Goal: Information Seeking & Learning: Learn about a topic

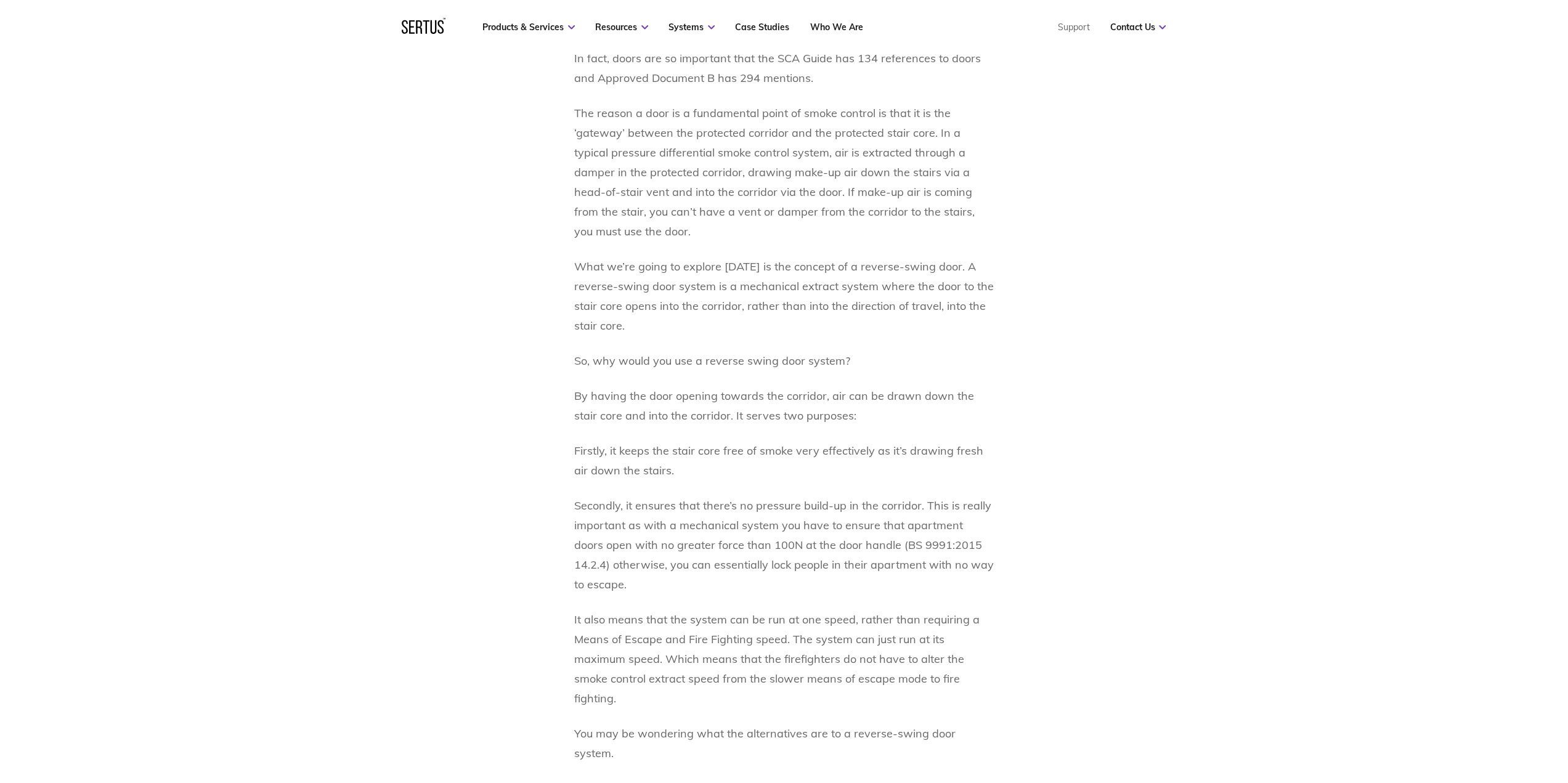
scroll to position [925, 0]
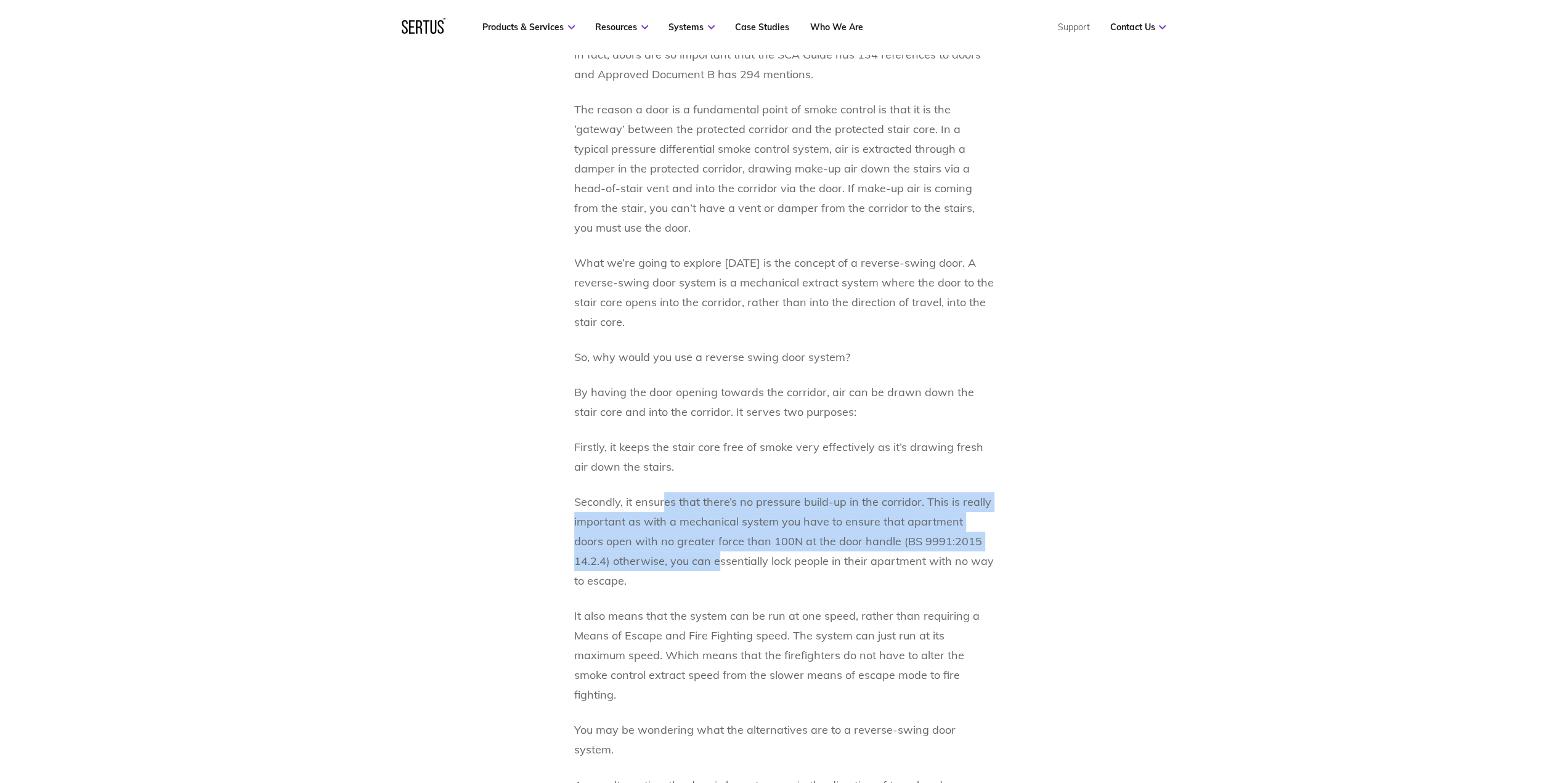
drag, startPoint x: 666, startPoint y: 488, endPoint x: 680, endPoint y: 552, distance: 65.5
click at [680, 552] on p "Secondly, it ensures that there’s no pressure build-up in the corridor. This is…" at bounding box center [784, 542] width 420 height 99
click at [682, 552] on p "Secondly, it ensures that there’s no pressure build-up in the corridor. This is…" at bounding box center [784, 542] width 420 height 99
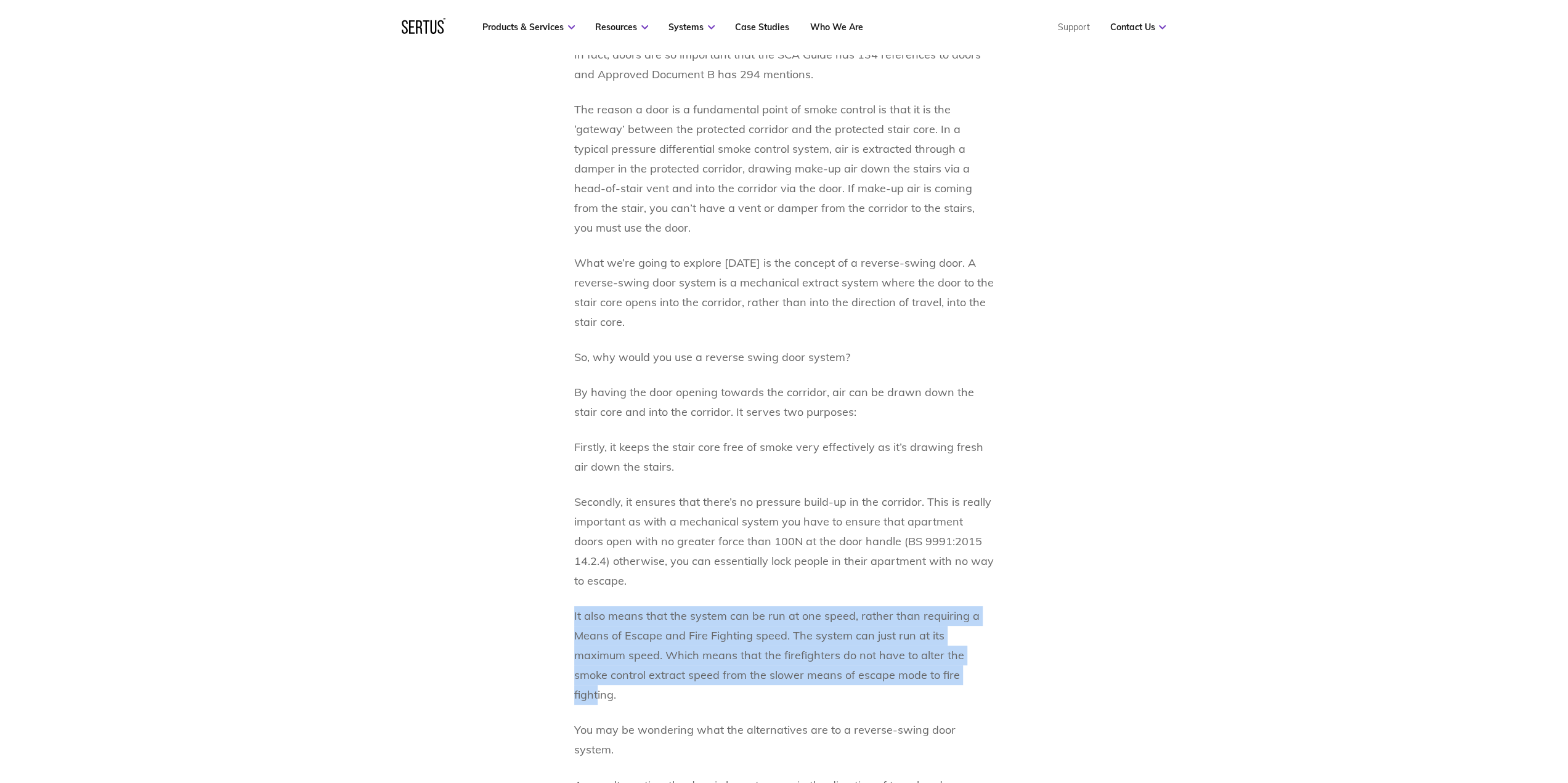
drag, startPoint x: 571, startPoint y: 594, endPoint x: 906, endPoint y: 654, distance: 340.3
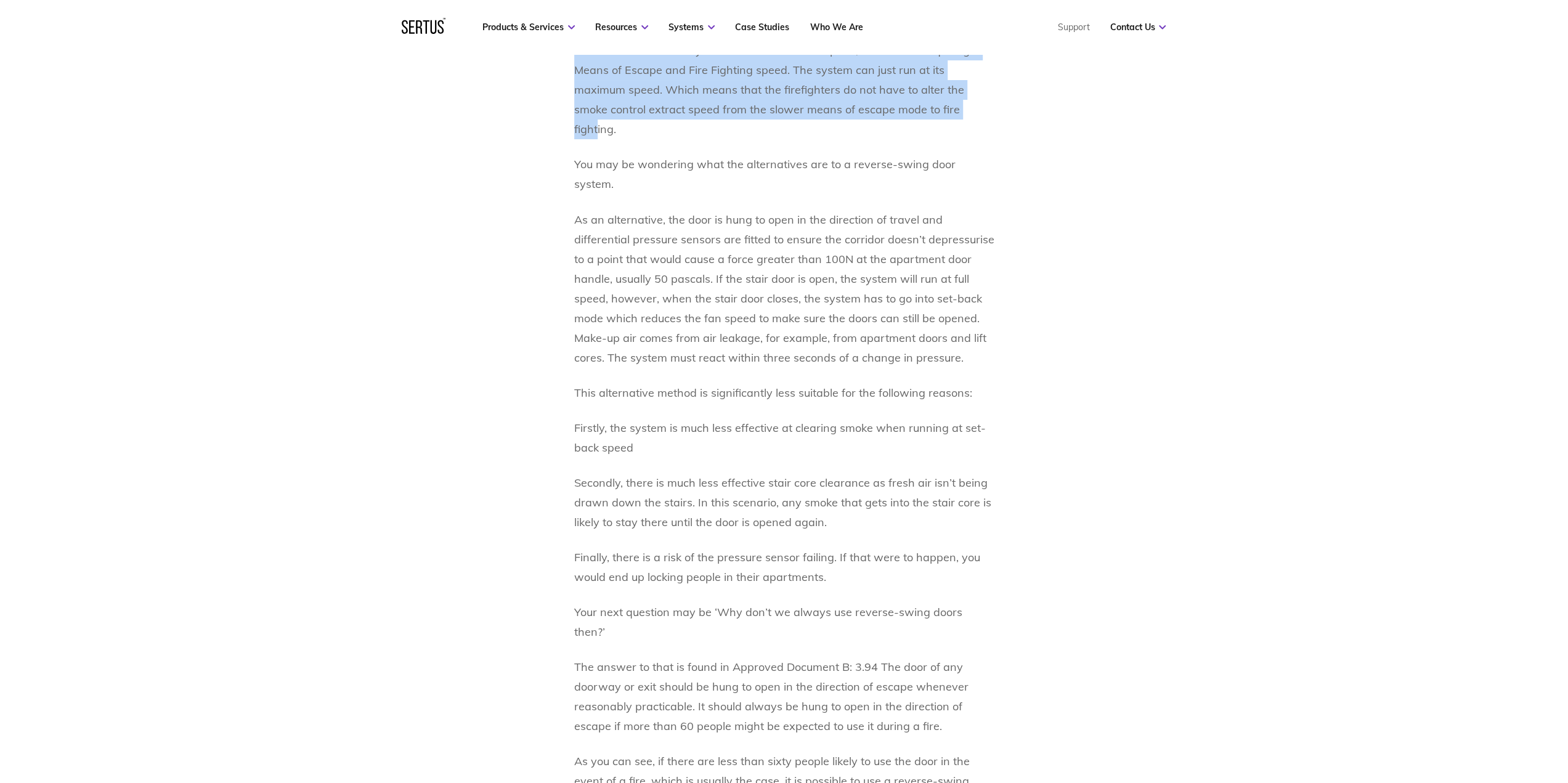
scroll to position [1479, 0]
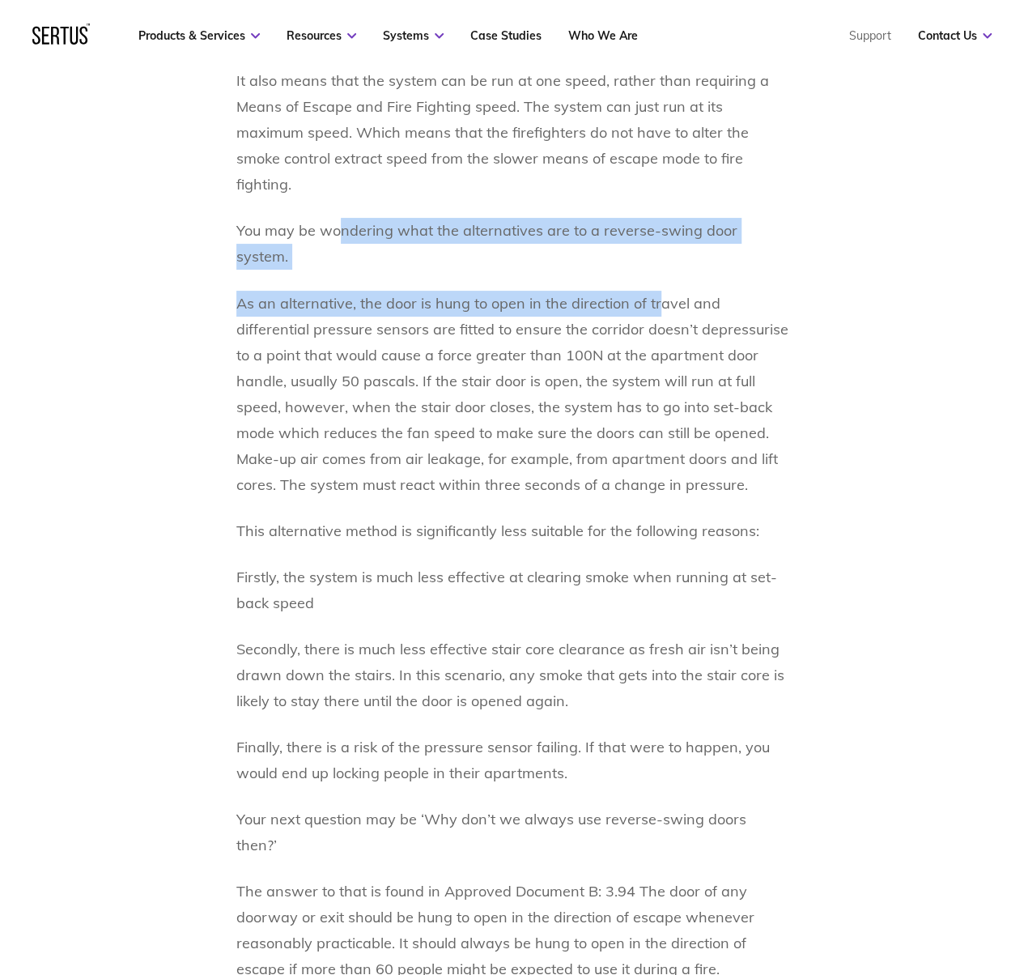
drag, startPoint x: 340, startPoint y: 175, endPoint x: 653, endPoint y: 237, distance: 318.7
click at [653, 237] on div "When you think of a smoke control system, you may think about mechanical units …" at bounding box center [512, 480] width 552 height 2692
click at [653, 291] on p "As an alternative, the door is hung to open in the direction of travel and diff…" at bounding box center [512, 394] width 552 height 207
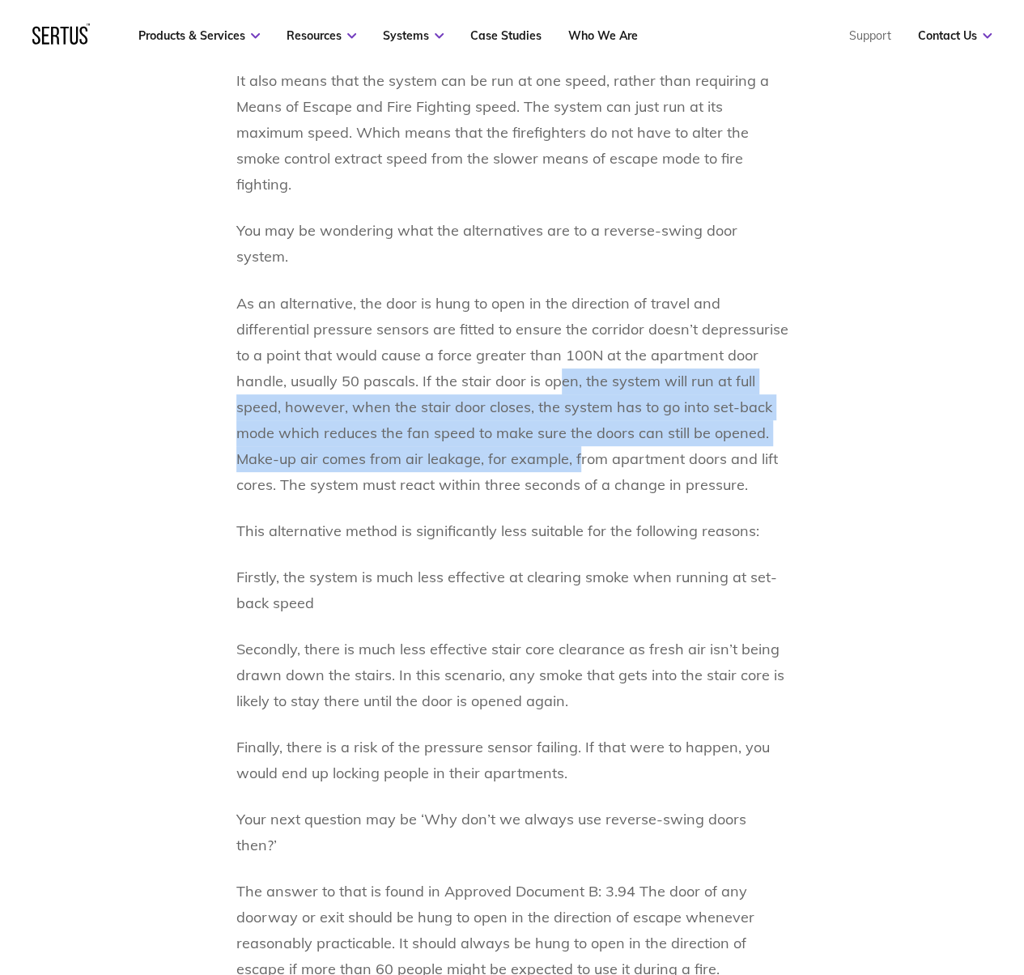
drag, startPoint x: 558, startPoint y: 296, endPoint x: 577, endPoint y: 445, distance: 150.2
click at [577, 445] on div "When you think of a smoke control system, you may think about mechanical units …" at bounding box center [512, 480] width 552 height 2692
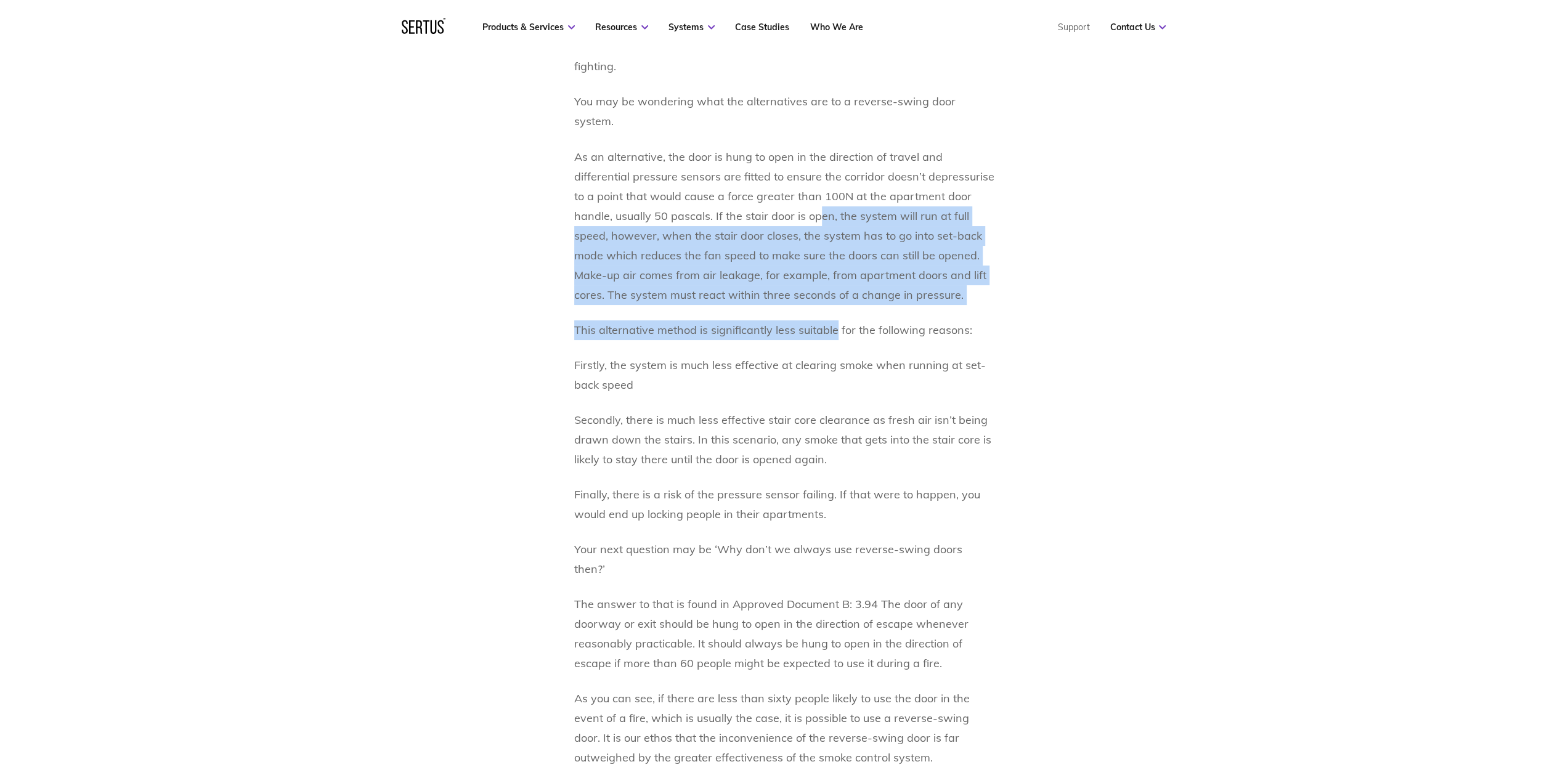
scroll to position [1603, 0]
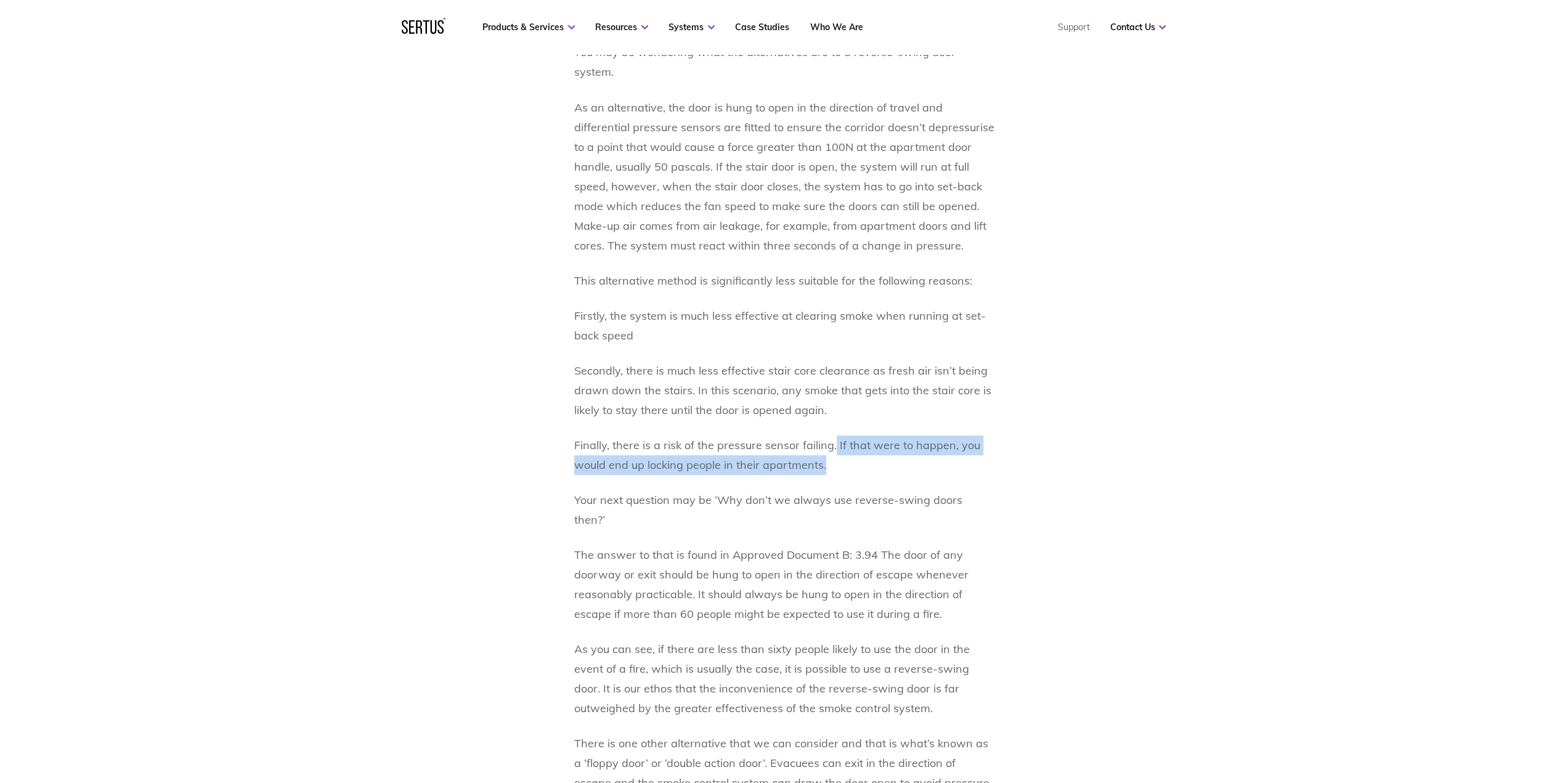
drag, startPoint x: 834, startPoint y: 387, endPoint x: 839, endPoint y: 406, distance: 19.6
click at [839, 436] on p "Finally, there is a risk of the pressure sensor failing. If that were to happen…" at bounding box center [784, 456] width 420 height 40
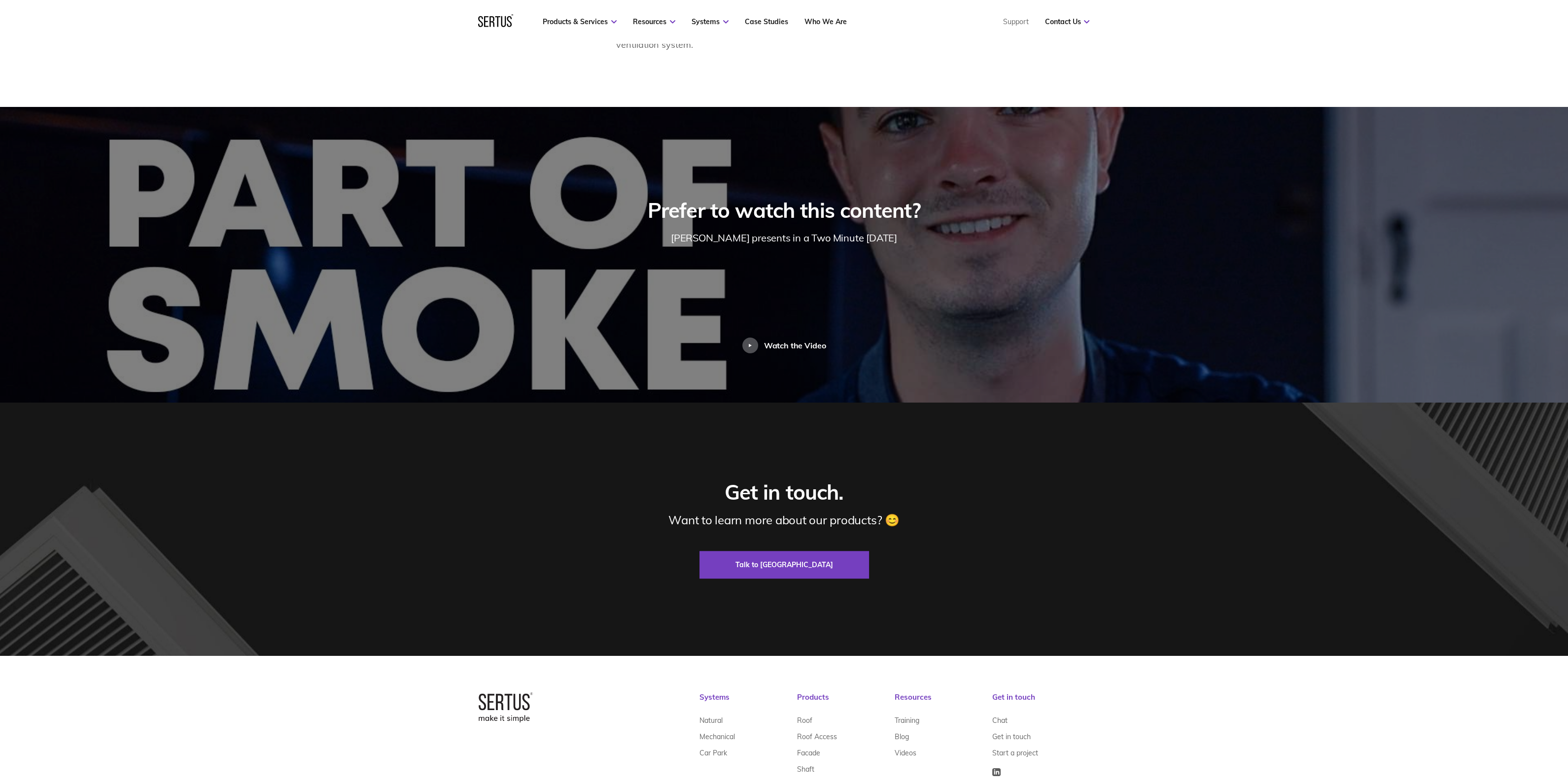
scroll to position [2056, 0]
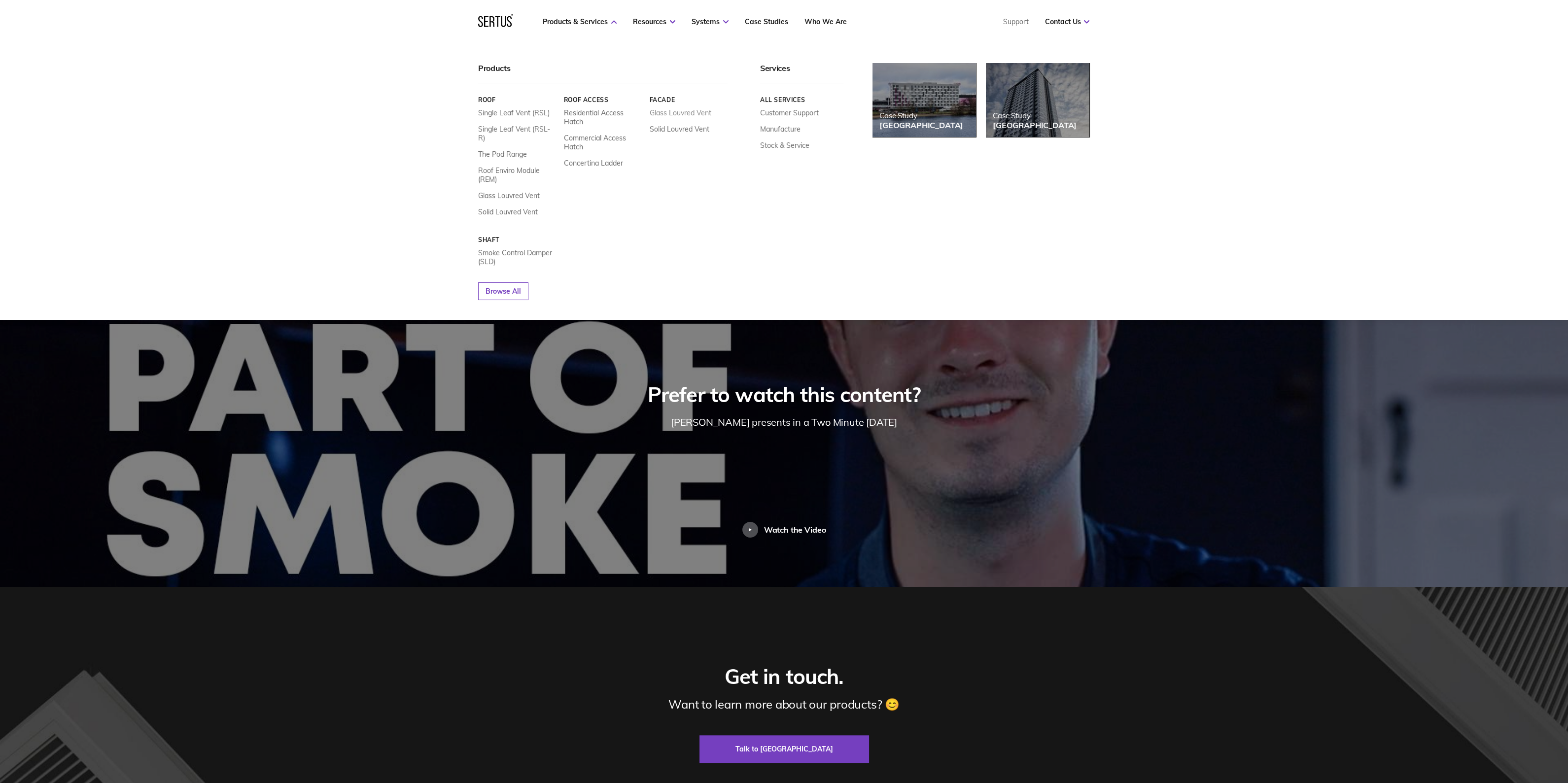
click at [698, 110] on link "Glass Louvred Vent" at bounding box center [680, 113] width 61 height 9
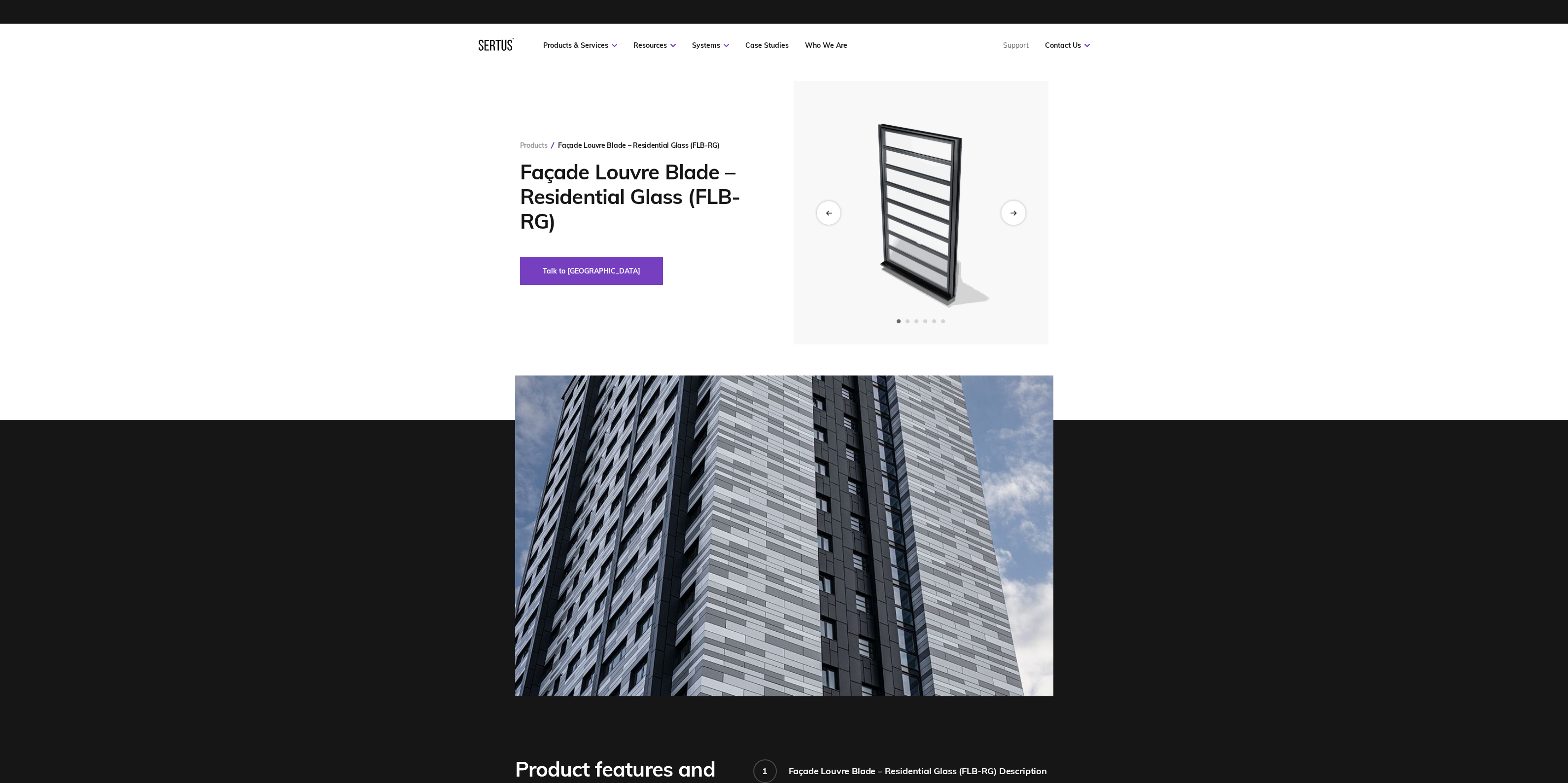
click at [1013, 213] on icon "Next slide" at bounding box center [1012, 213] width 5 height 0
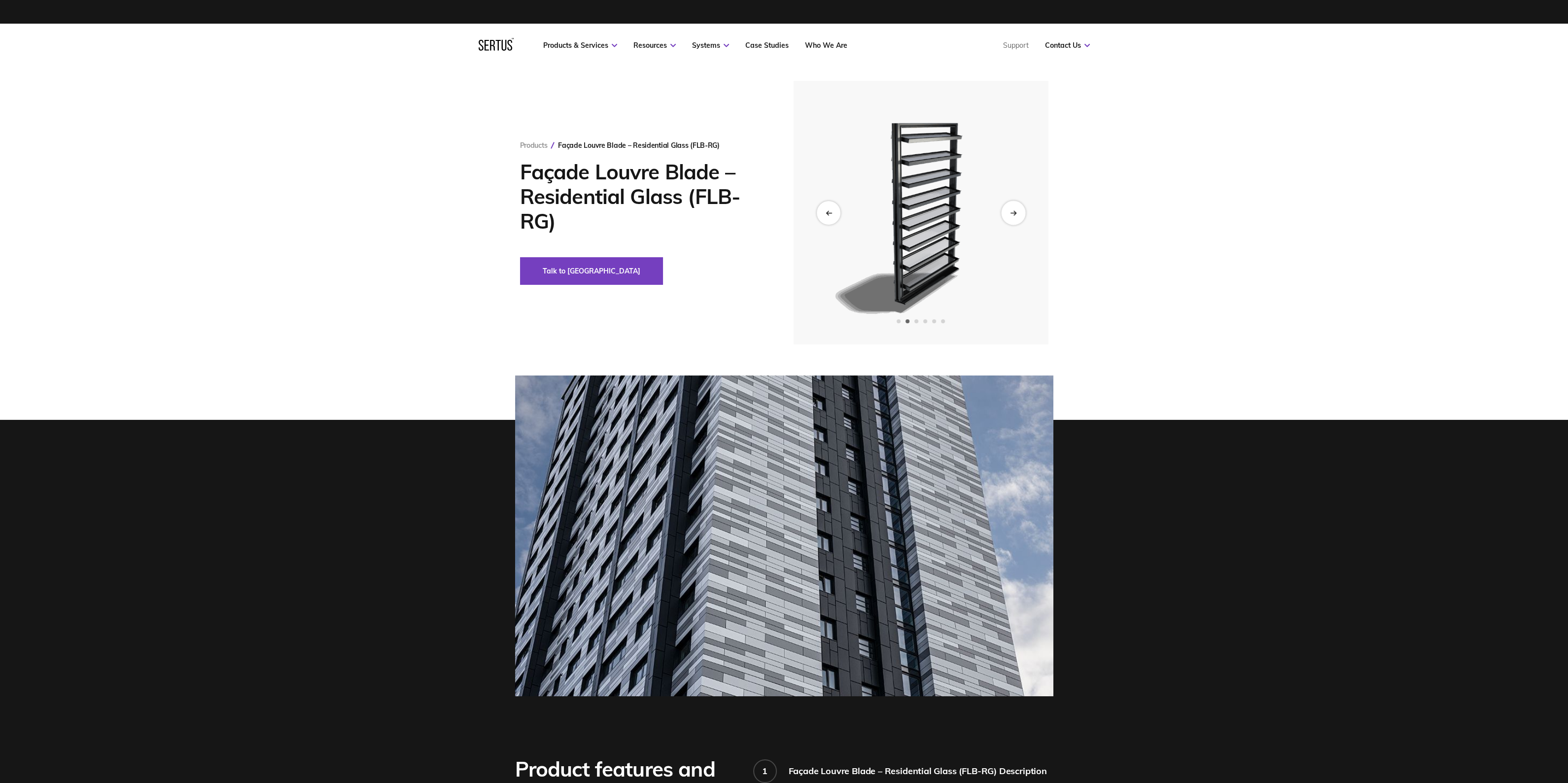
click at [1013, 213] on icon "Next slide" at bounding box center [1012, 213] width 5 height 0
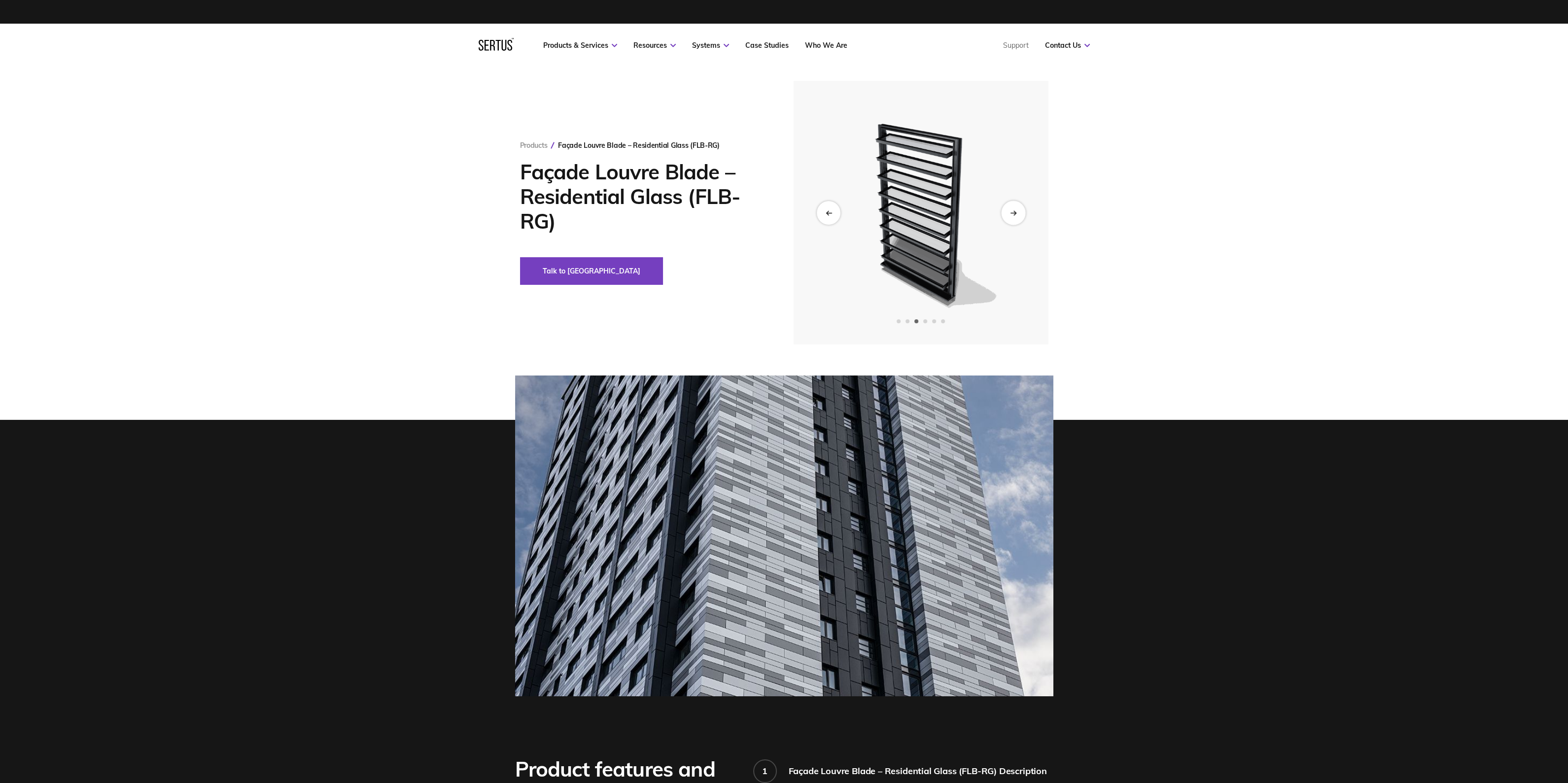
click at [1013, 213] on icon "Next slide" at bounding box center [1012, 213] width 5 height 0
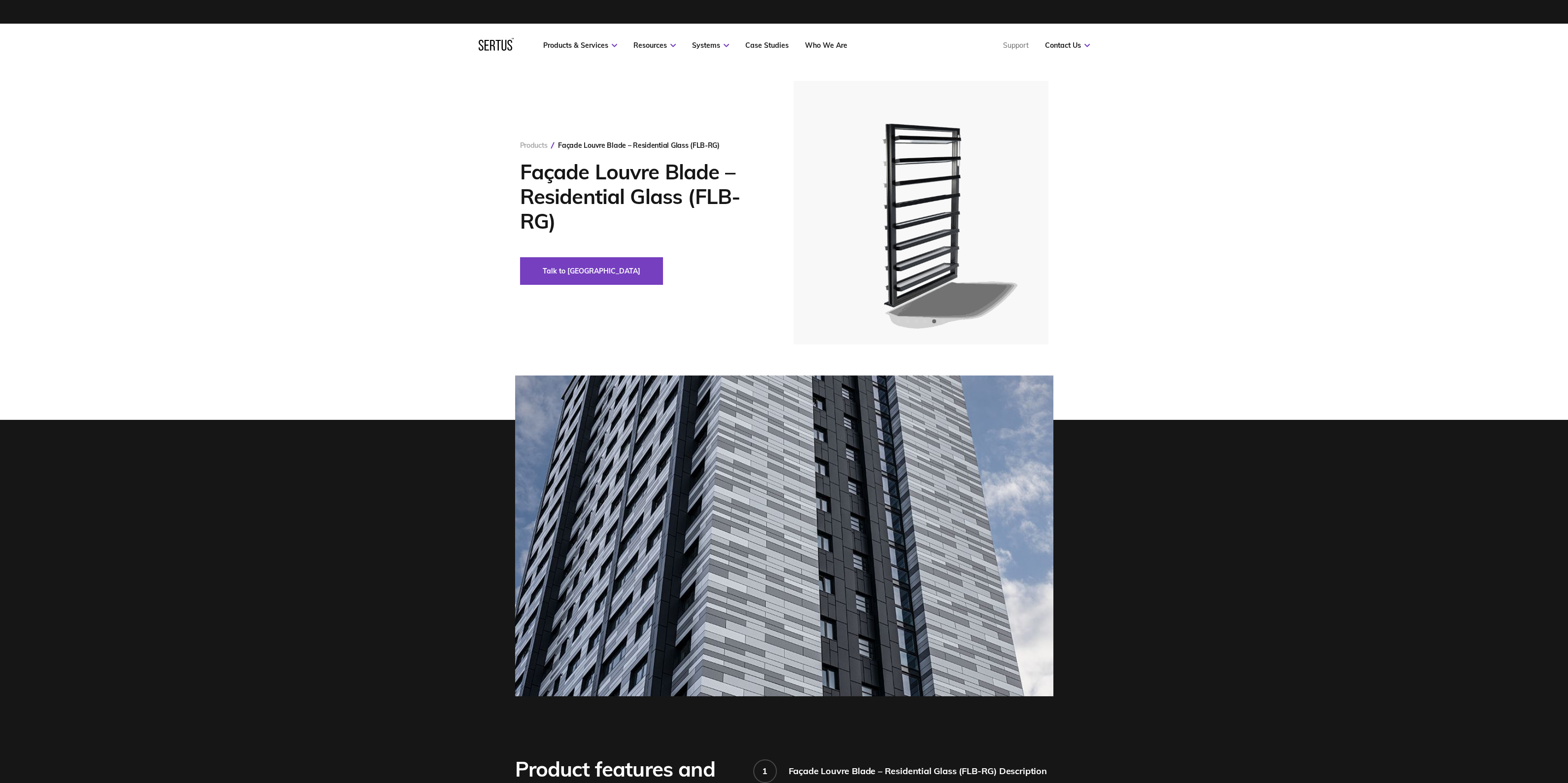
click at [537, 142] on link "Products" at bounding box center [533, 145] width 27 height 9
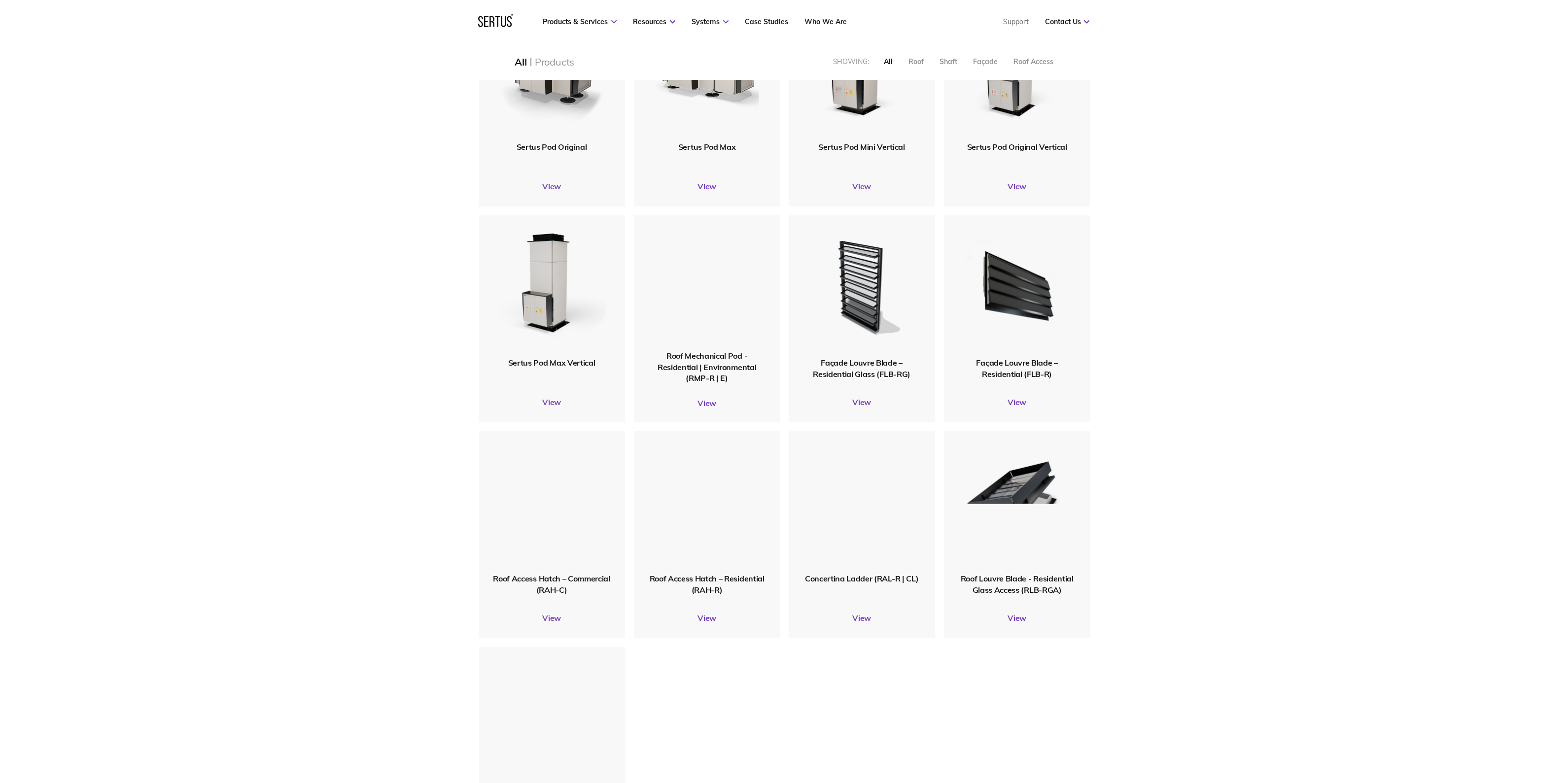
scroll to position [800, 0]
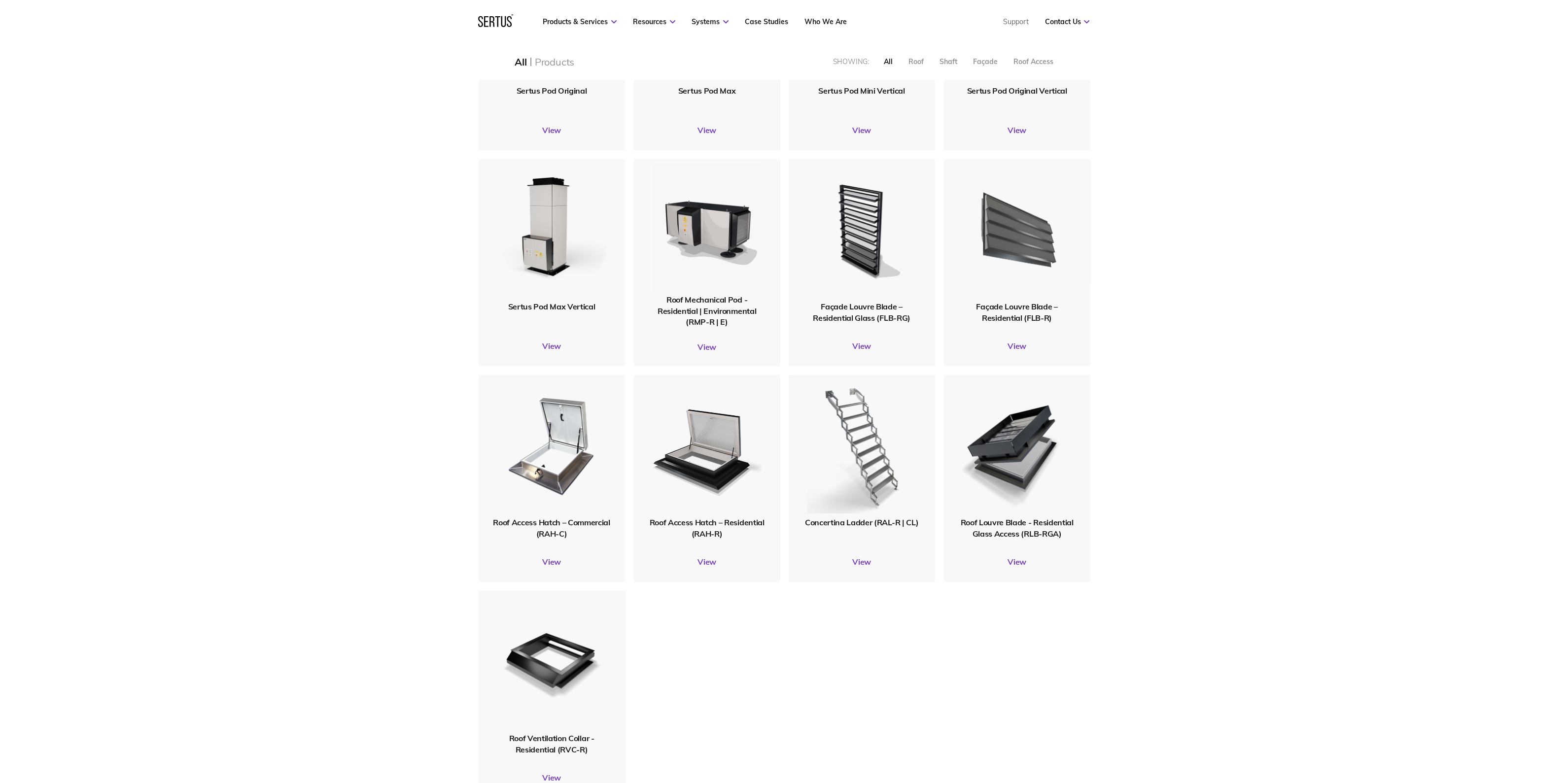
click at [1017, 292] on img at bounding box center [1017, 230] width 118 height 145
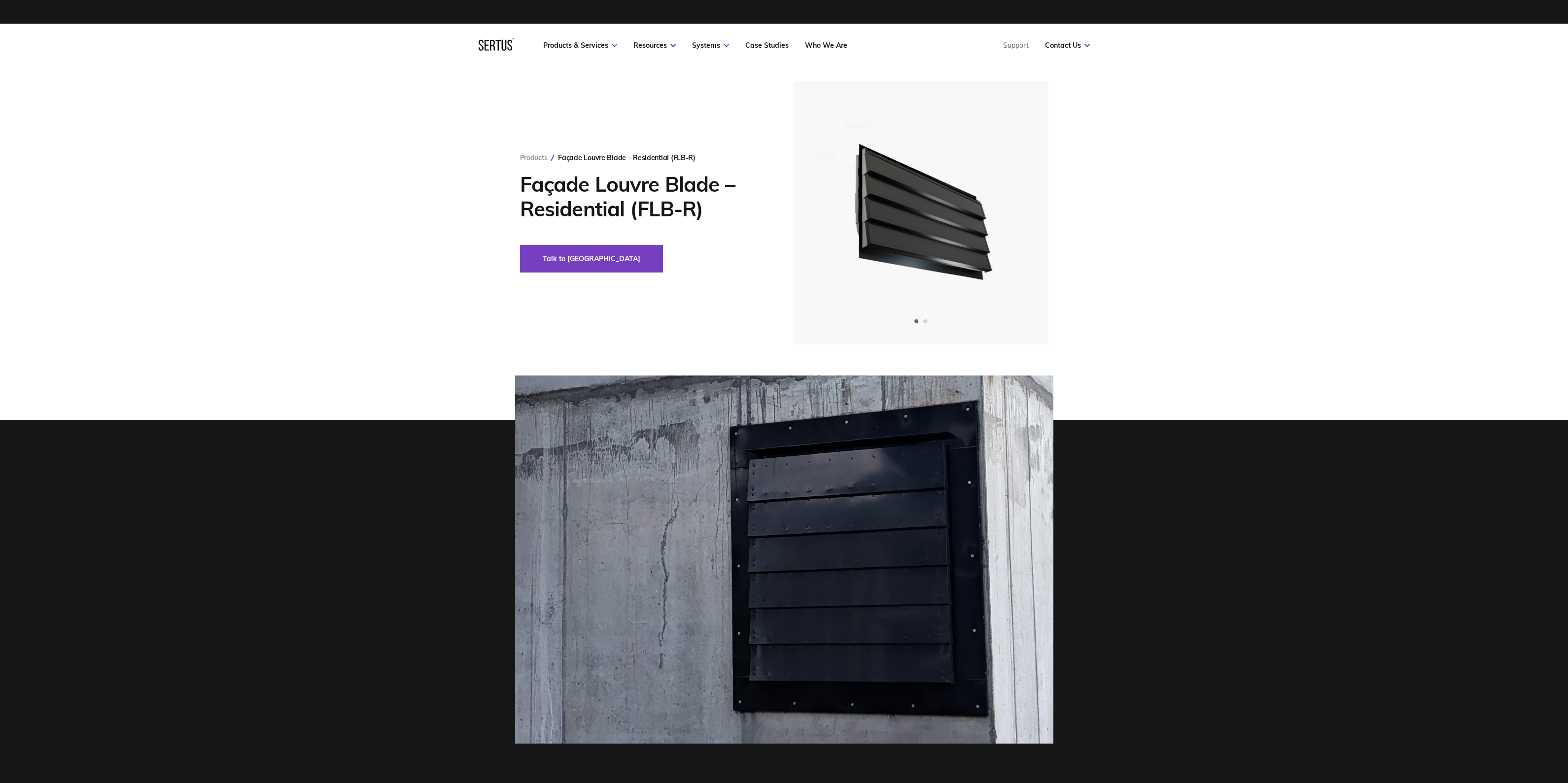
scroll to position [61, 0]
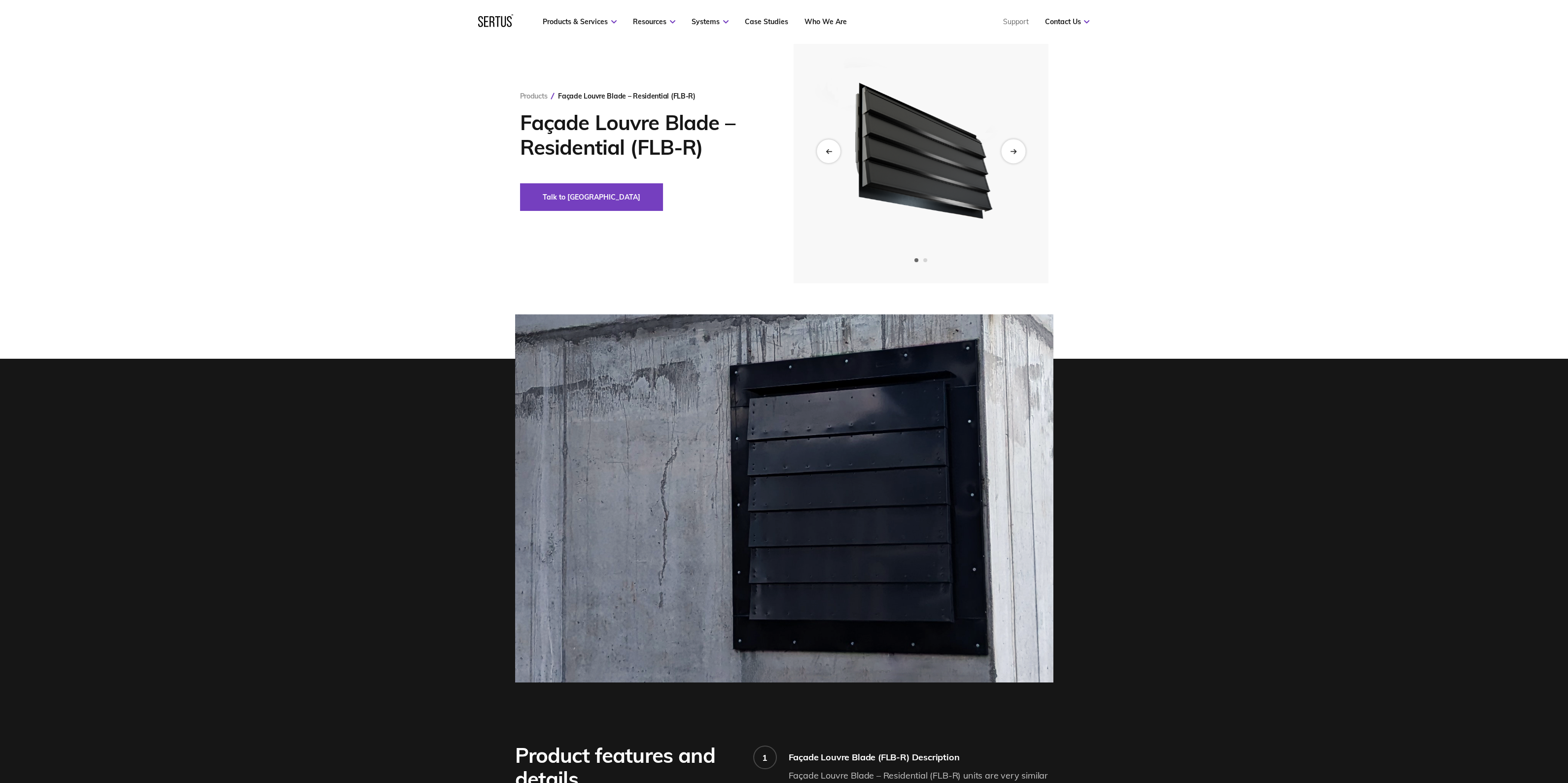
click at [1011, 156] on div "Next slide" at bounding box center [1013, 151] width 24 height 24
drag, startPoint x: 460, startPoint y: 397, endPoint x: 466, endPoint y: 403, distance: 8.5
click at [461, 397] on div at bounding box center [784, 498] width 1568 height 368
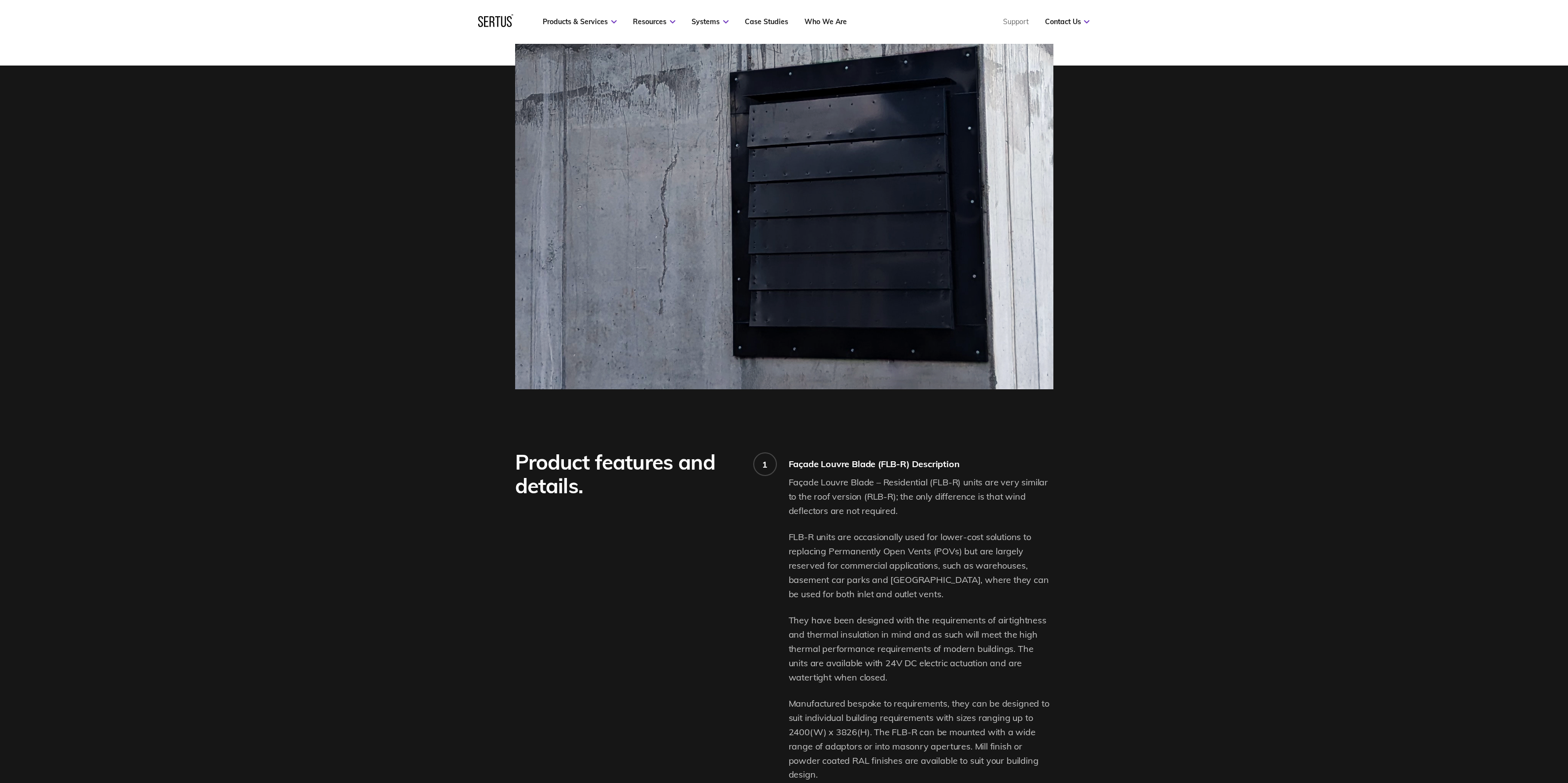
scroll to position [0, 0]
